Goal: Find specific page/section: Find specific page/section

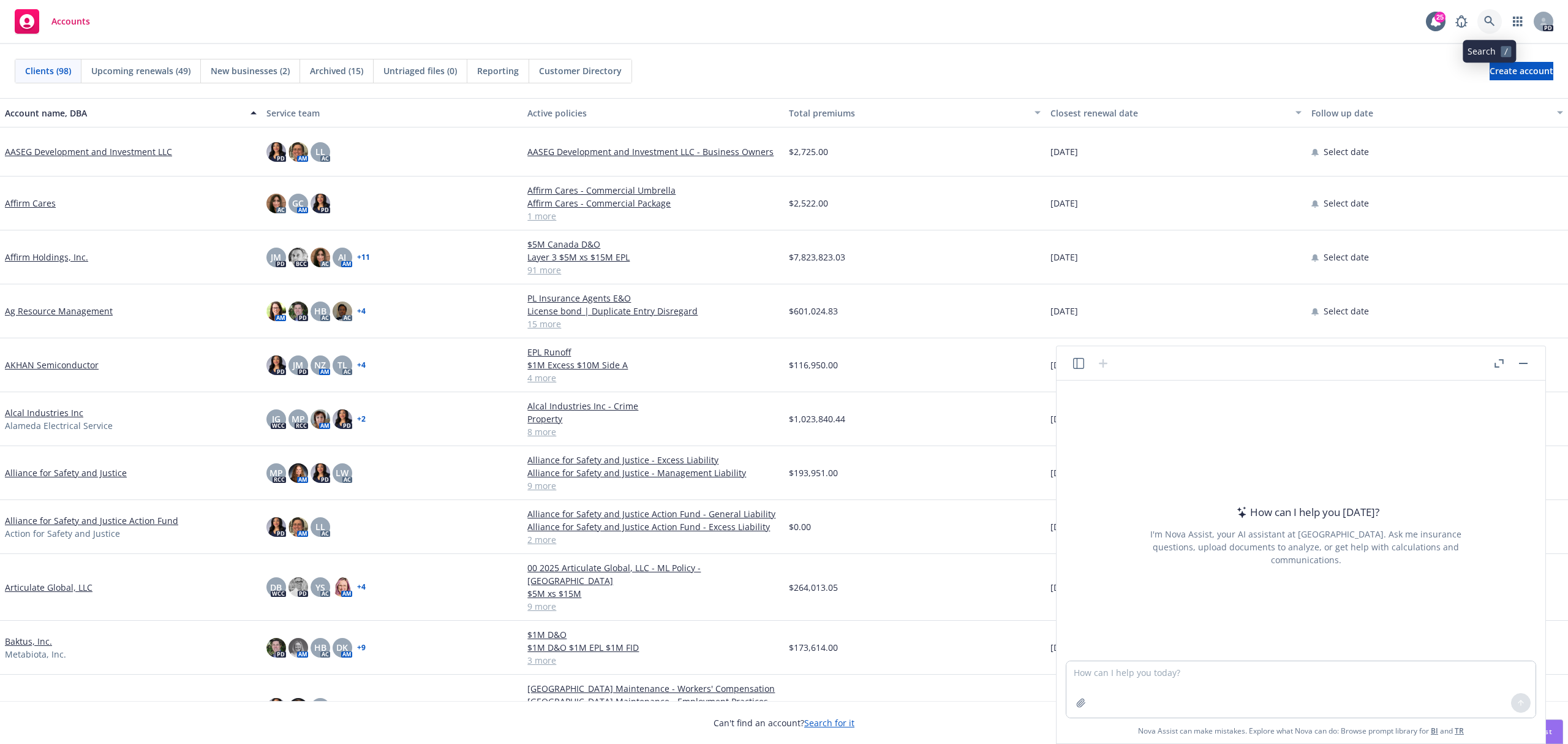
click at [1488, 22] on icon at bounding box center [1489, 21] width 11 height 11
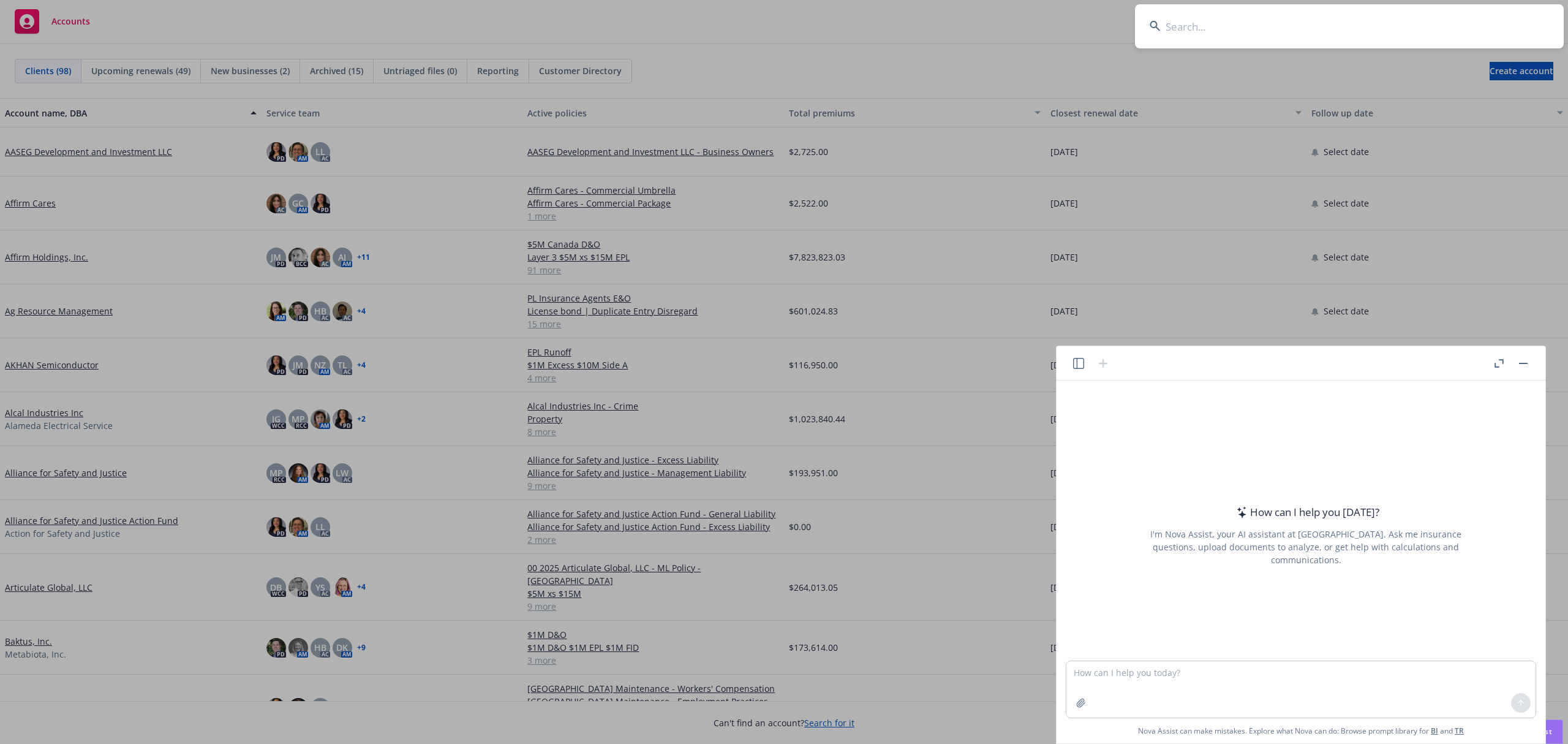
click at [1192, 23] on input at bounding box center [1350, 26] width 429 height 44
